Goal: Find specific page/section: Find specific page/section

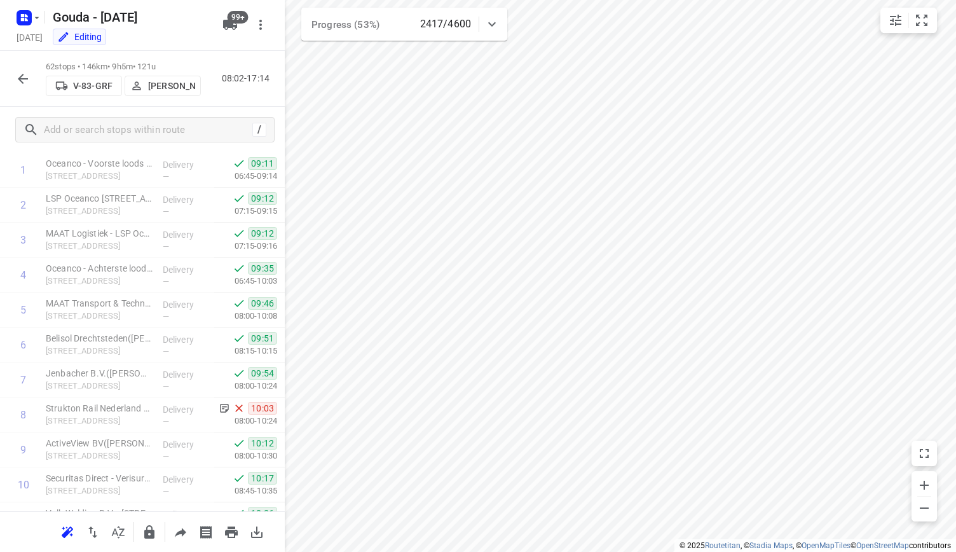
click at [36, 77] on div "62 stops • 146km • 9h5m • 121u V-83-GRF [PERSON_NAME] 08:02-17:14" at bounding box center [142, 79] width 285 height 56
click at [25, 77] on icon "button" at bounding box center [22, 78] width 15 height 15
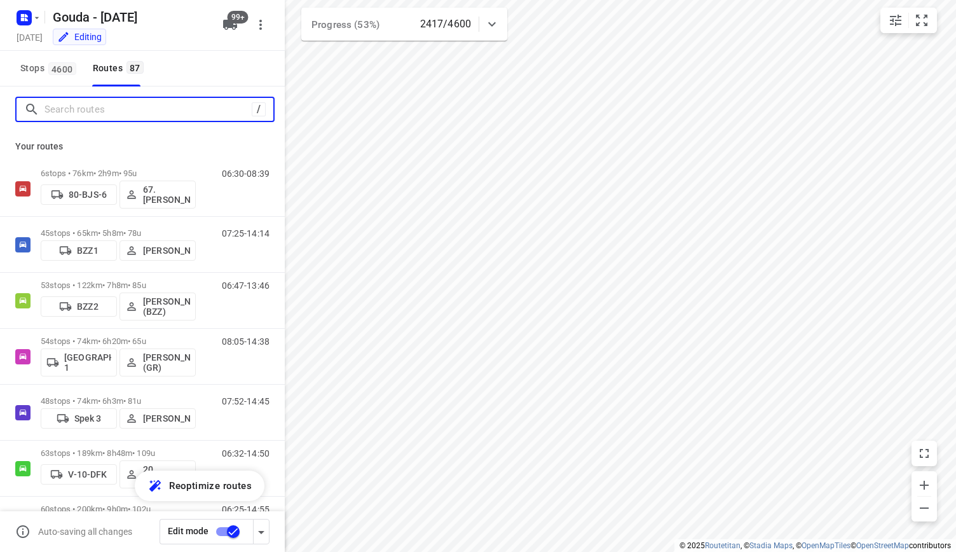
click at [104, 109] on input "Search routes" at bounding box center [148, 110] width 207 height 20
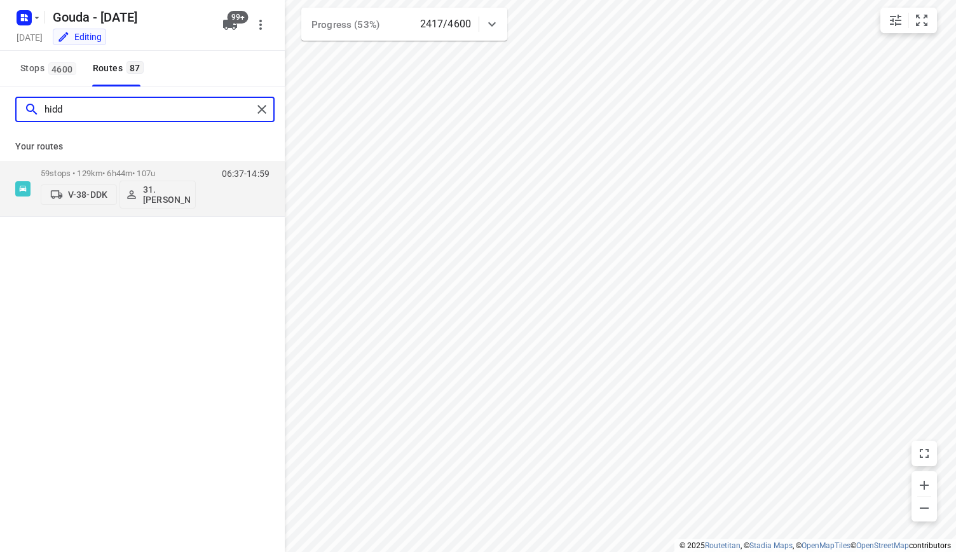
type input "hidde"
click at [125, 168] on p "59 stops • 129km • 6h44m • 107u" at bounding box center [118, 173] width 155 height 10
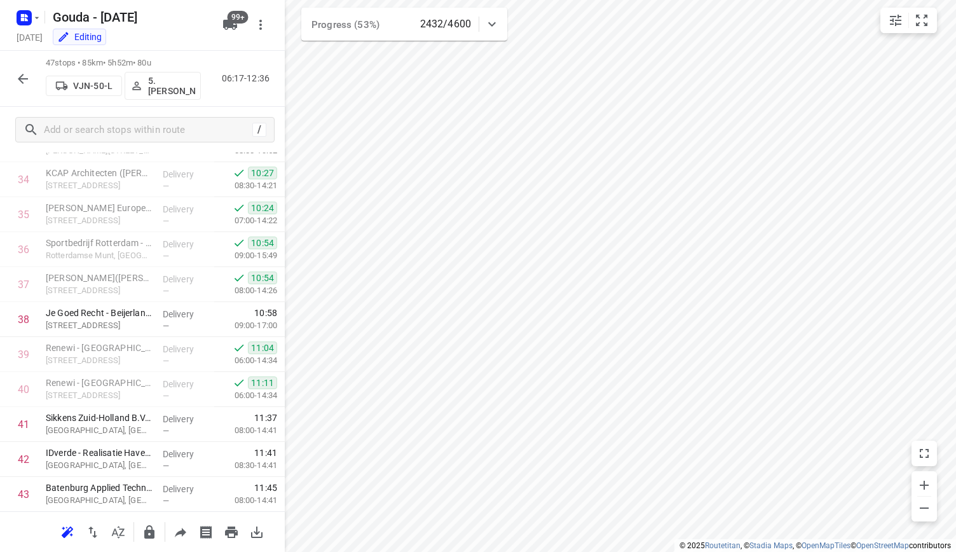
scroll to position [1384, 0]
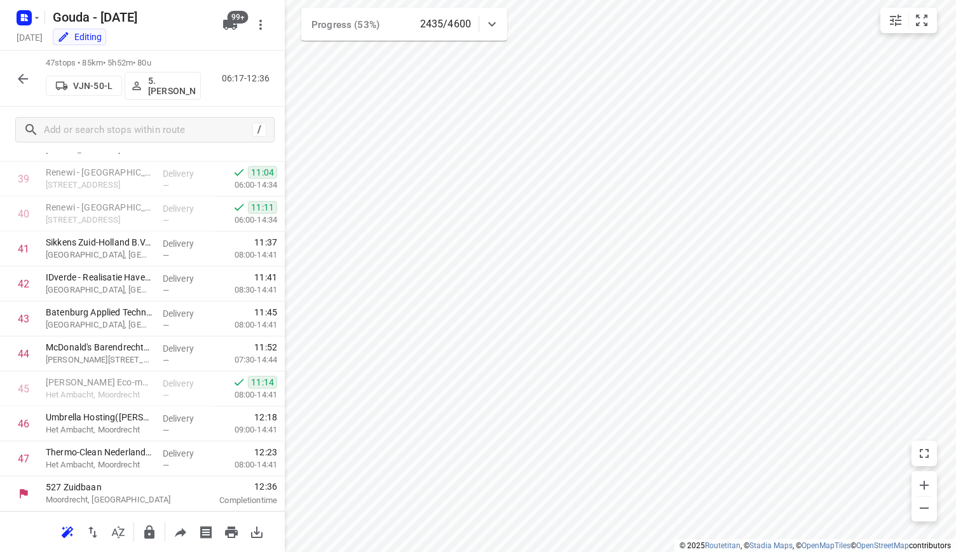
click at [19, 81] on icon "button" at bounding box center [22, 78] width 15 height 15
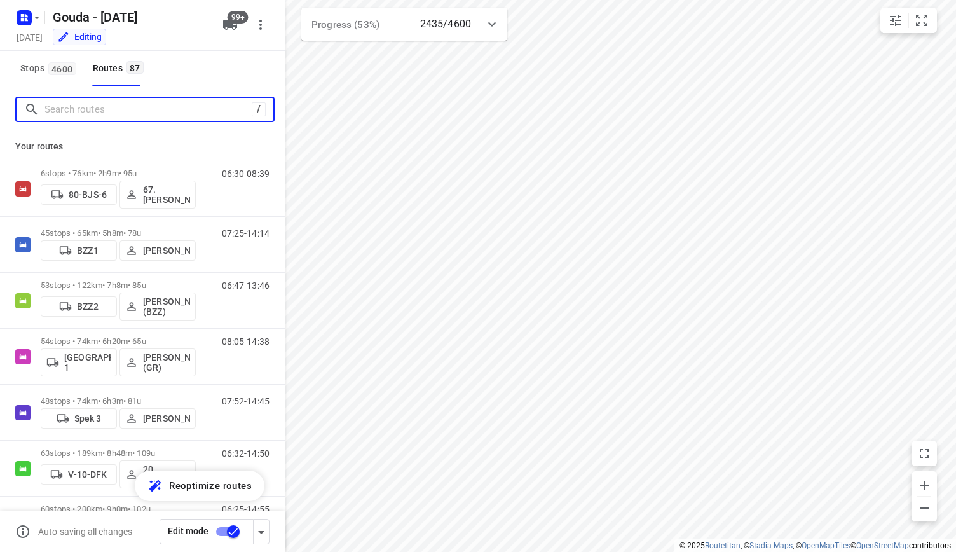
drag, startPoint x: 97, startPoint y: 118, endPoint x: 92, endPoint y: 109, distance: 10.8
click at [97, 118] on input "Search routes" at bounding box center [148, 110] width 207 height 20
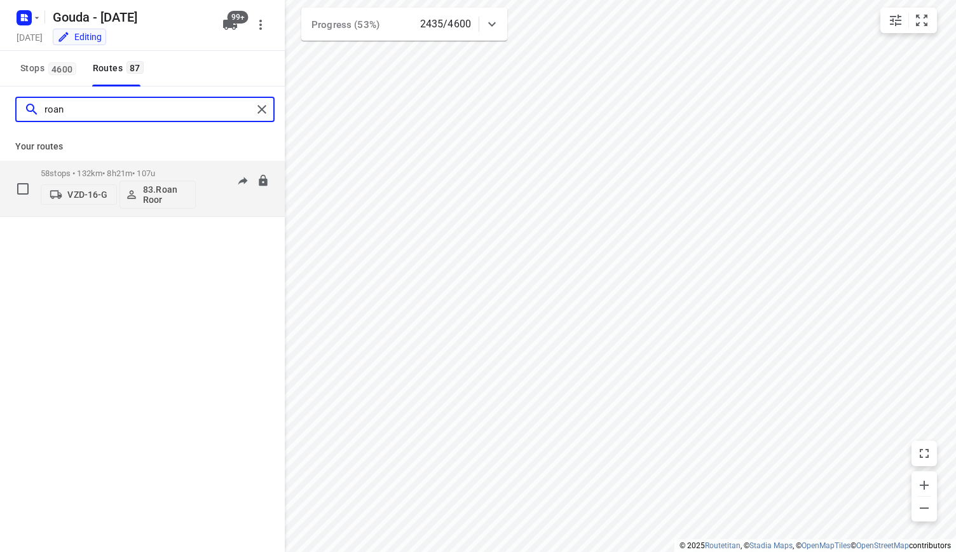
type input "roan"
click at [126, 165] on div "58 stops • 132km • 8h21m • 107u VZD-16-G 83.[PERSON_NAME]" at bounding box center [118, 188] width 155 height 53
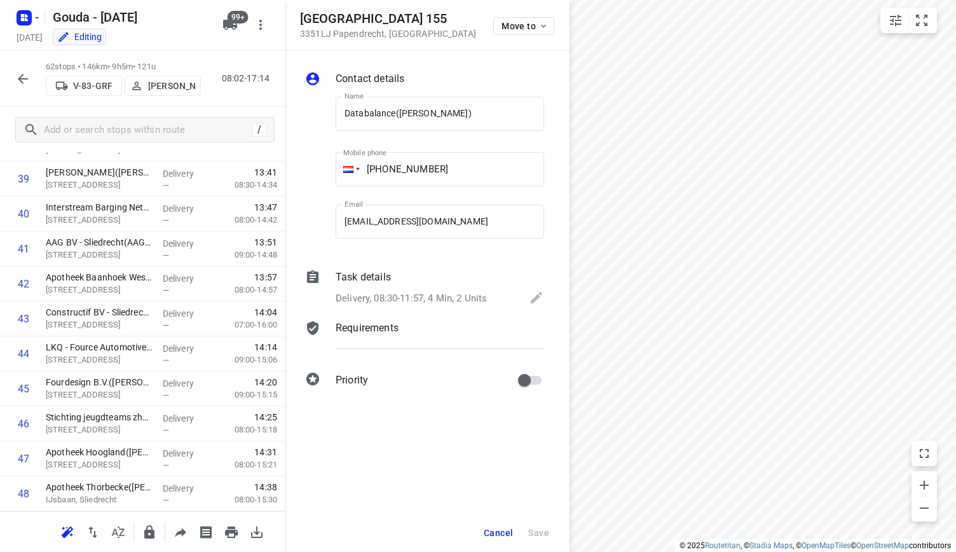
click at [493, 528] on span "Cancel" at bounding box center [498, 533] width 29 height 10
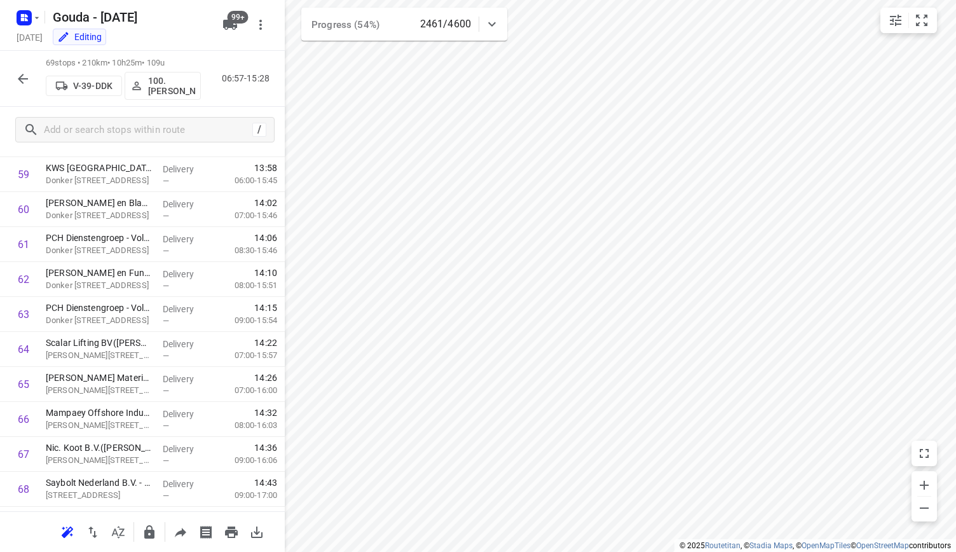
scroll to position [2153, 0]
